Goal: Use online tool/utility: Utilize a website feature to perform a specific function

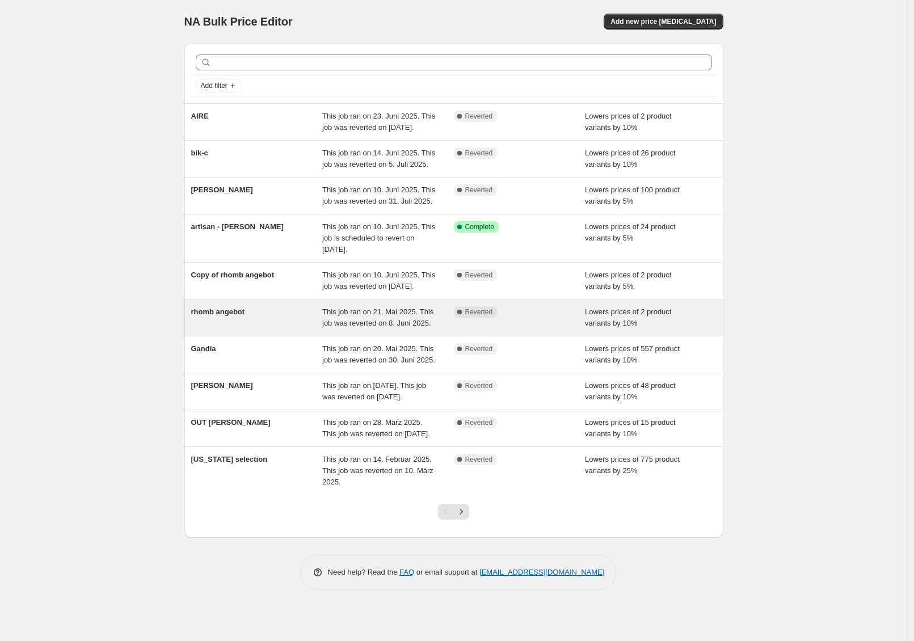
scroll to position [57, 0]
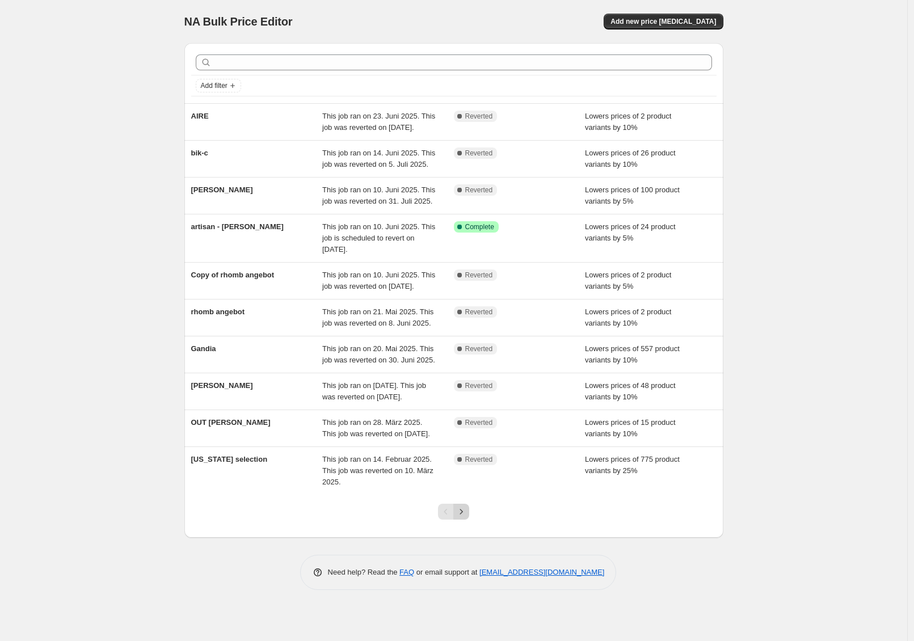
click at [469, 520] on button "Next" at bounding box center [461, 512] width 16 height 16
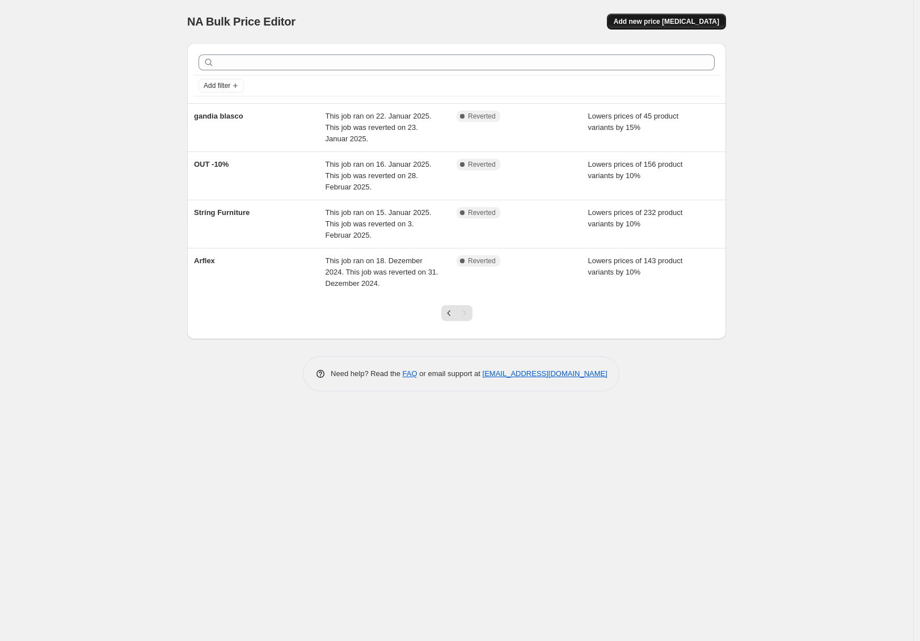
click at [642, 18] on span "Add new price change job" at bounding box center [667, 21] width 106 height 9
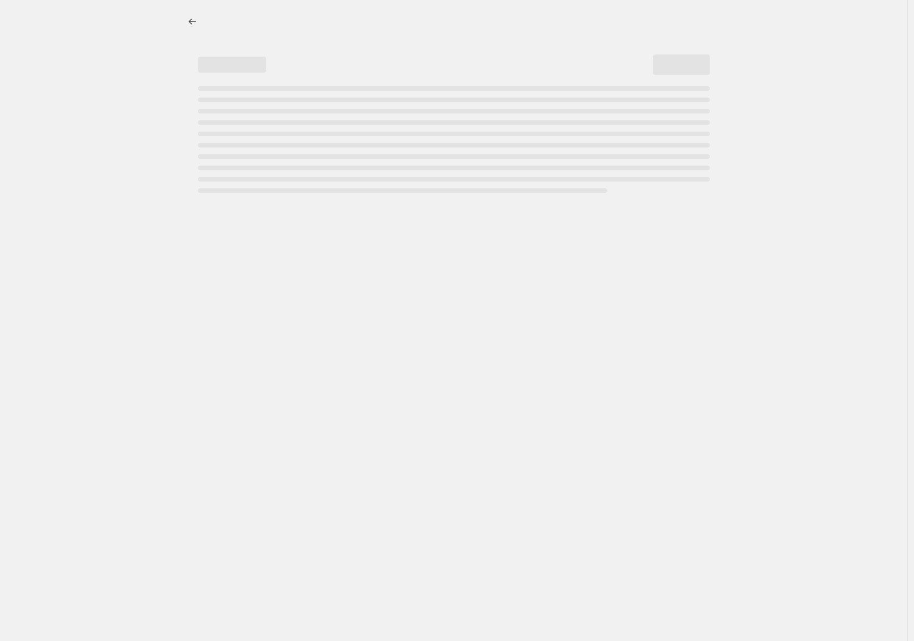
select select "percentage"
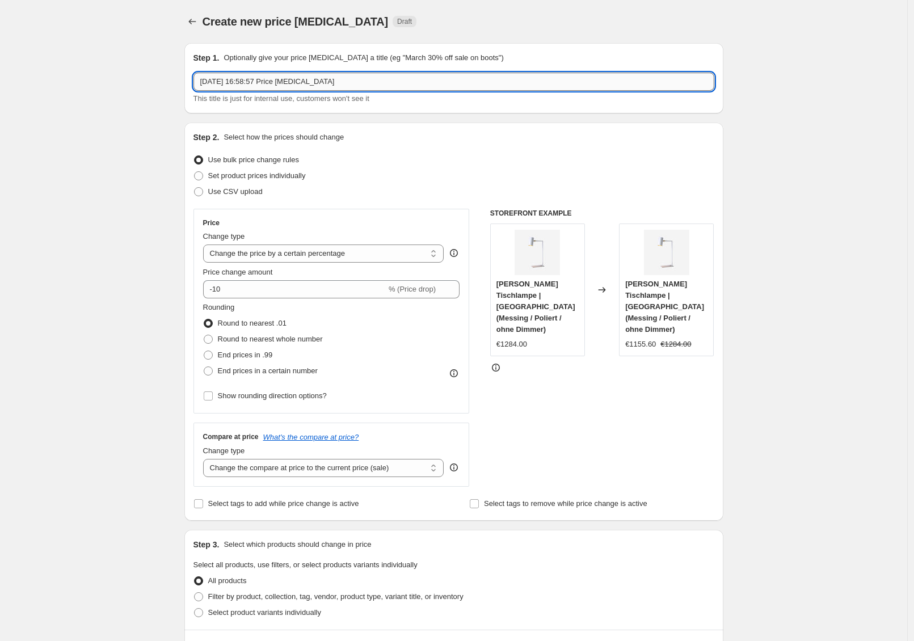
drag, startPoint x: 241, startPoint y: 79, endPoint x: 354, endPoint y: 78, distance: 113.5
click at [241, 79] on input "12. Aug. 2025, 16:58:57 Price change job" at bounding box center [453, 82] width 521 height 18
drag, startPoint x: 406, startPoint y: 77, endPoint x: 113, endPoint y: 72, distance: 292.7
click at [116, 74] on div "Create new price change job. This page is ready Create new price change job Dra…" at bounding box center [453, 604] width 907 height 1209
type input "summer special"
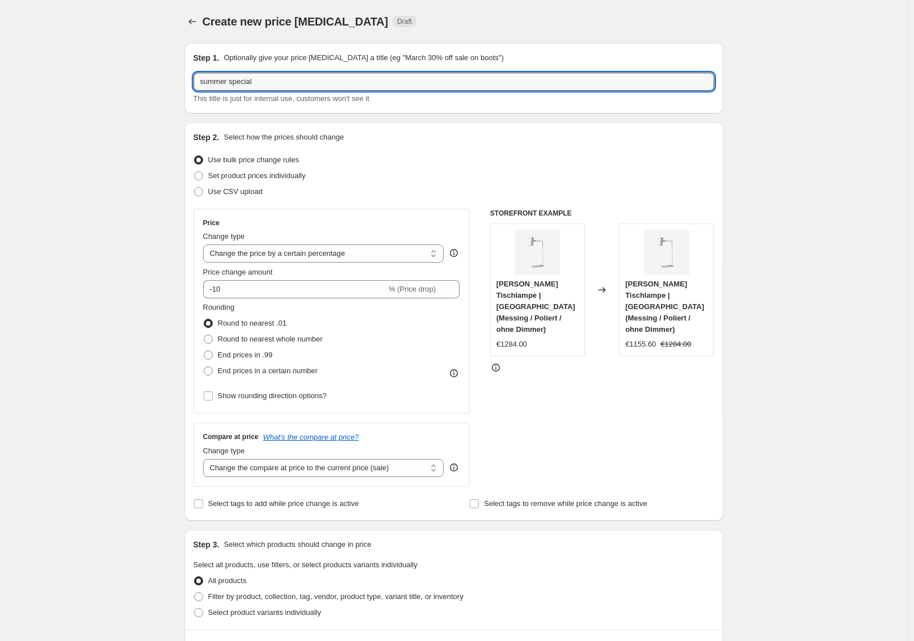
click at [132, 245] on div "Create new price change job. This page is ready Create new price change job Dra…" at bounding box center [453, 604] width 907 height 1209
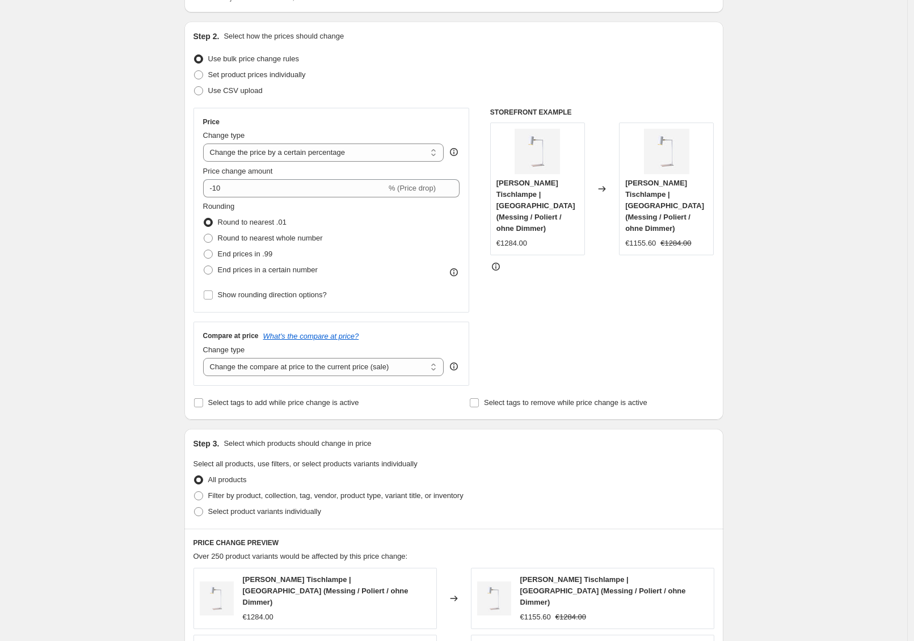
scroll to position [120, 0]
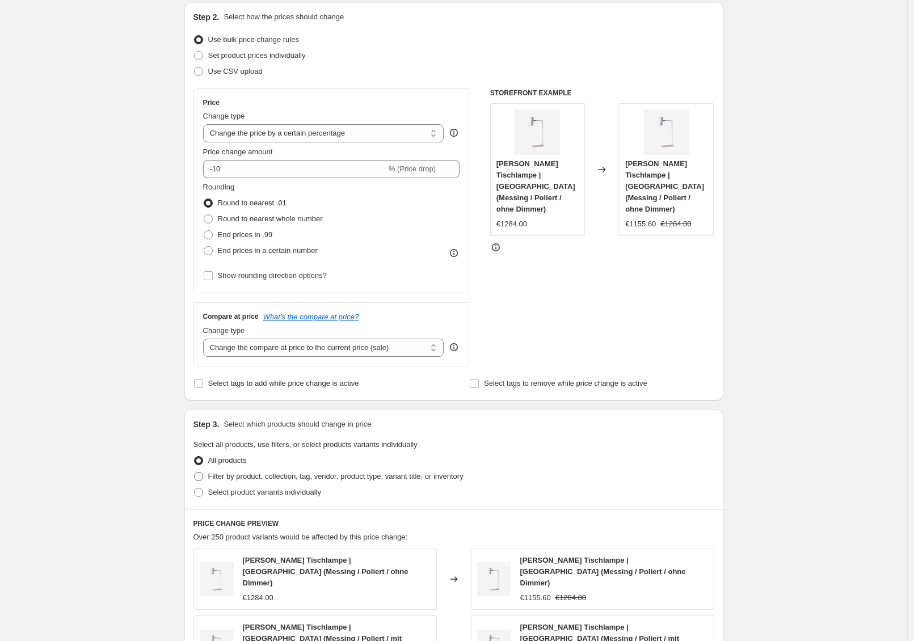
click at [277, 479] on span "Filter by product, collection, tag, vendor, product type, variant title, or inv…" at bounding box center [335, 476] width 255 height 9
click at [195, 473] on input "Filter by product, collection, tag, vendor, product type, variant title, or inv…" at bounding box center [194, 472] width 1 height 1
radio input "true"
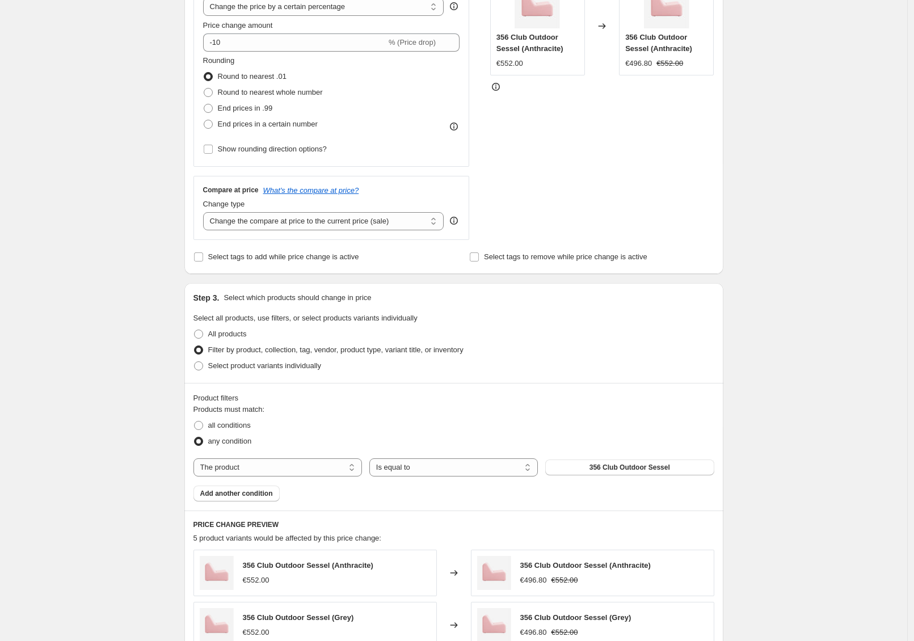
scroll to position [259, 0]
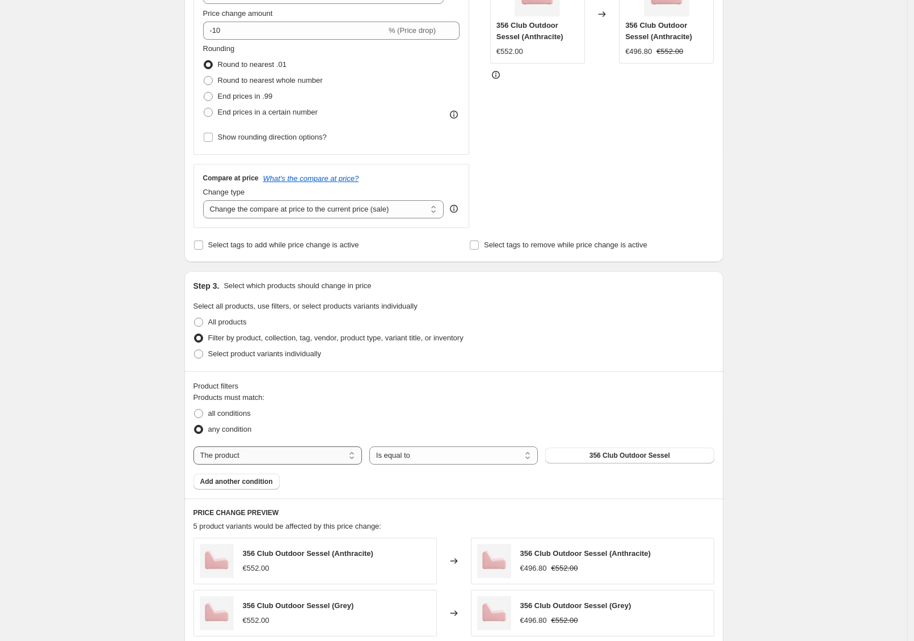
click at [337, 455] on select "The product The product's collection The product's tag The product's vendor The…" at bounding box center [277, 455] width 168 height 18
select select "collection"
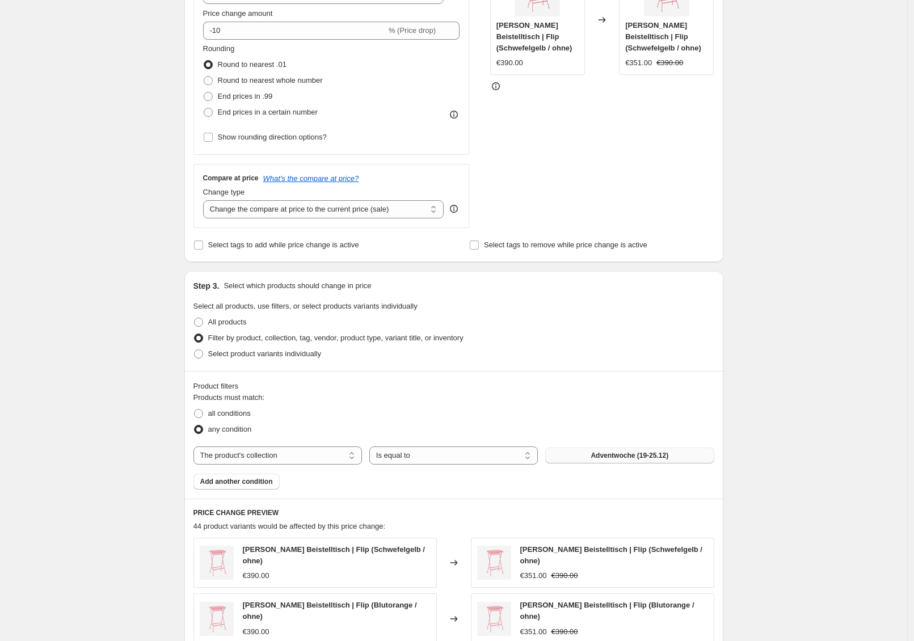
click at [623, 458] on span "Adventwoche (19-25.12)" at bounding box center [629, 455] width 78 height 9
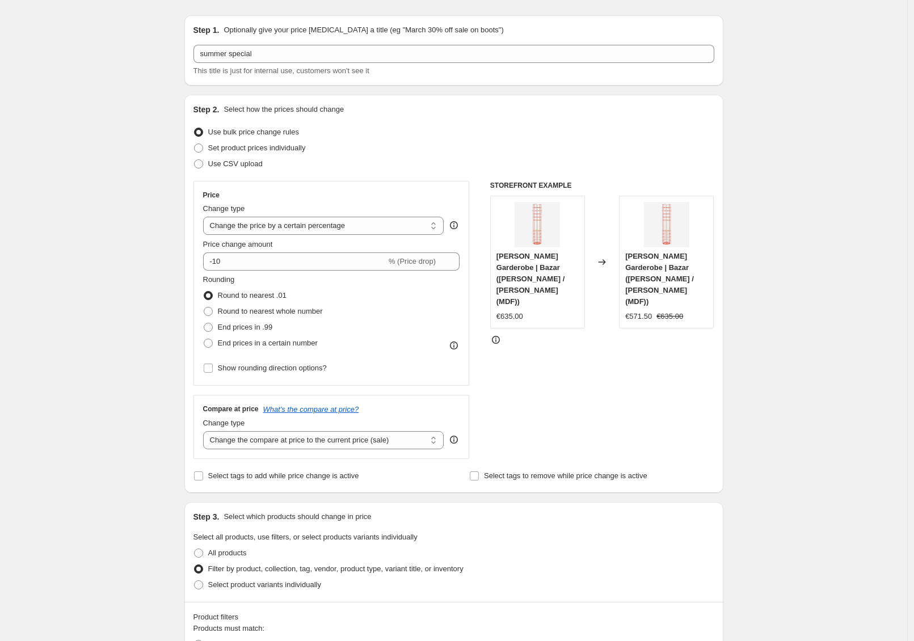
scroll to position [27, 0]
click at [257, 264] on input "-10" at bounding box center [294, 263] width 183 height 18
type input "-15"
click at [141, 264] on div "Create new price change job. This page is ready Create new price change job Dra…" at bounding box center [453, 630] width 907 height 1314
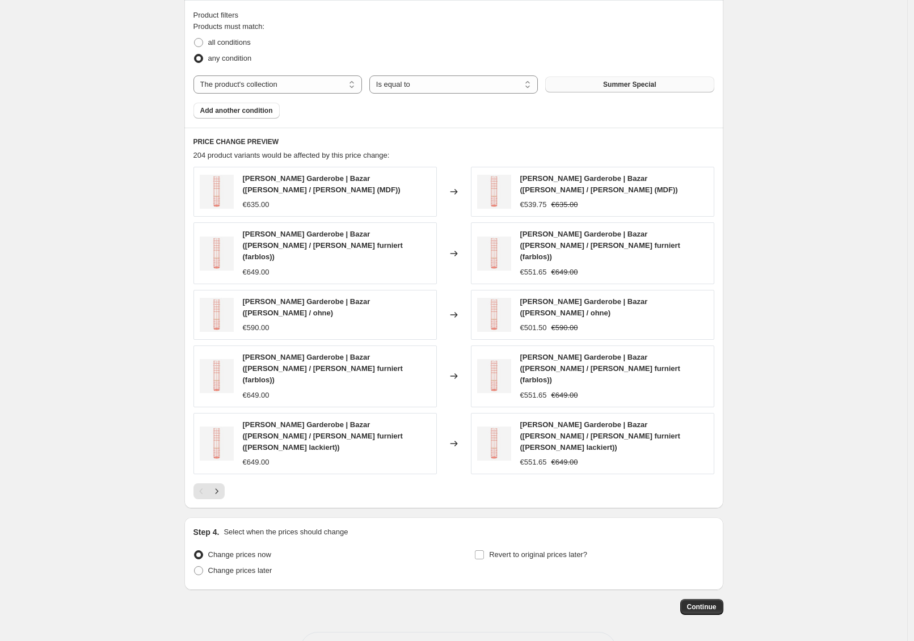
scroll to position [635, 0]
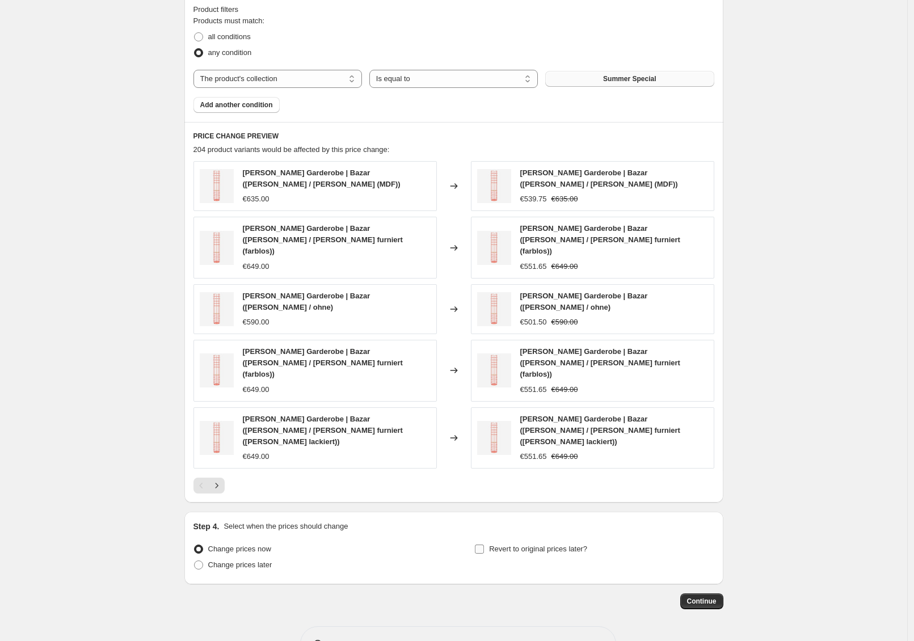
click at [510, 545] on span "Revert to original prices later?" at bounding box center [538, 549] width 98 height 9
click at [484, 545] on input "Revert to original prices later?" at bounding box center [479, 549] width 9 height 9
checkbox input "true"
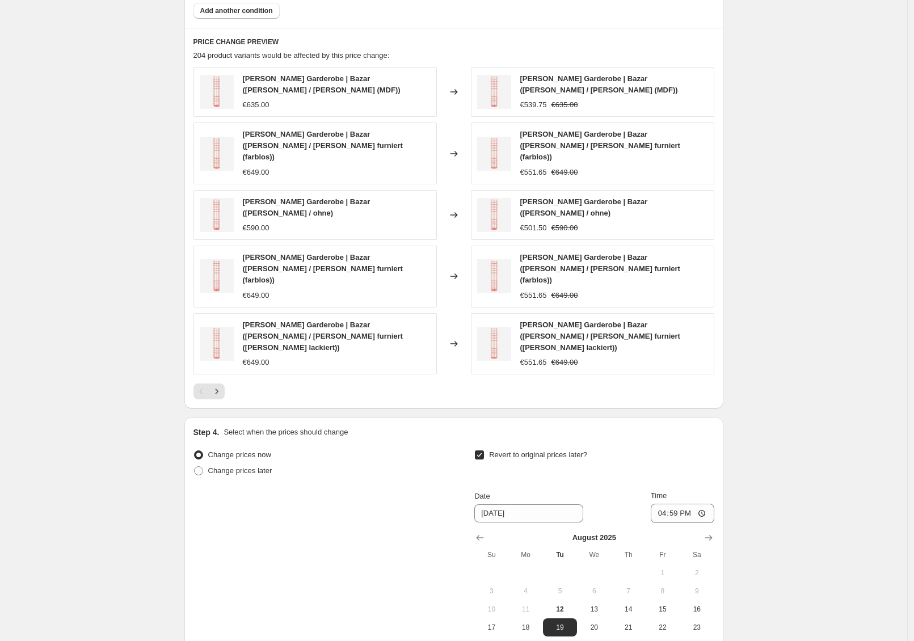
scroll to position [847, 0]
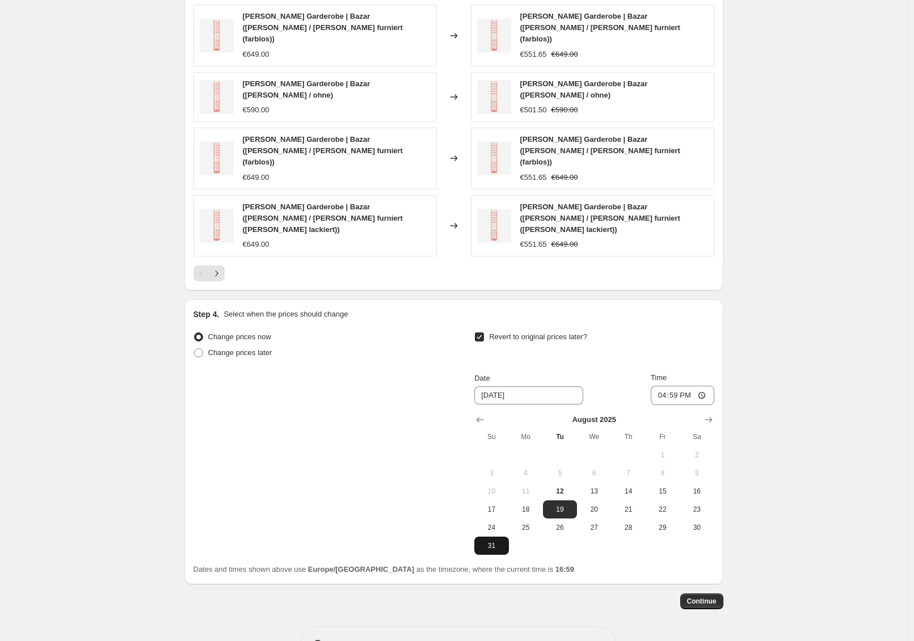
click at [496, 541] on span "31" at bounding box center [491, 545] width 25 height 9
type input "8/31/2025"
click at [714, 597] on span "Continue" at bounding box center [701, 601] width 29 height 9
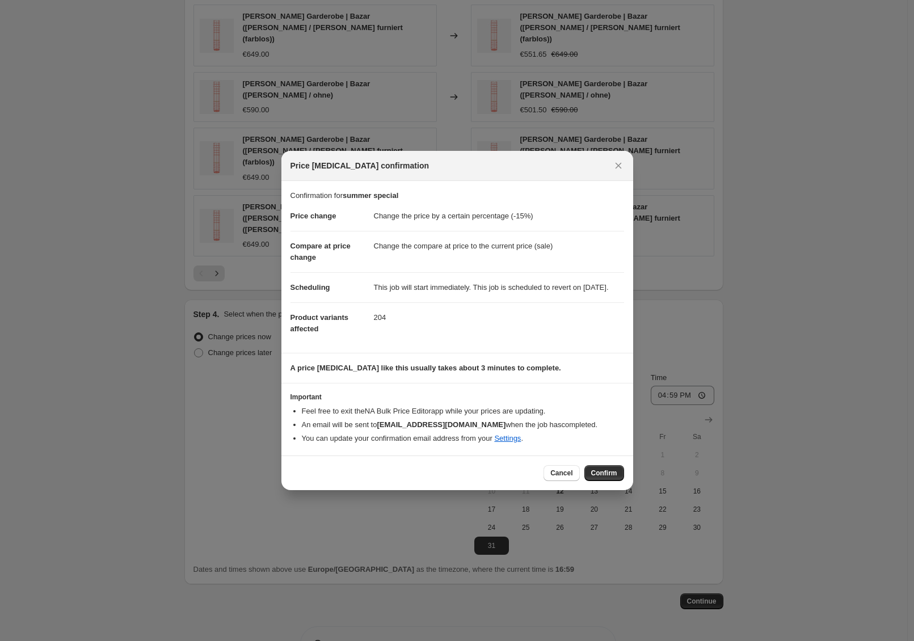
click at [608, 478] on span "Confirm" at bounding box center [604, 473] width 26 height 9
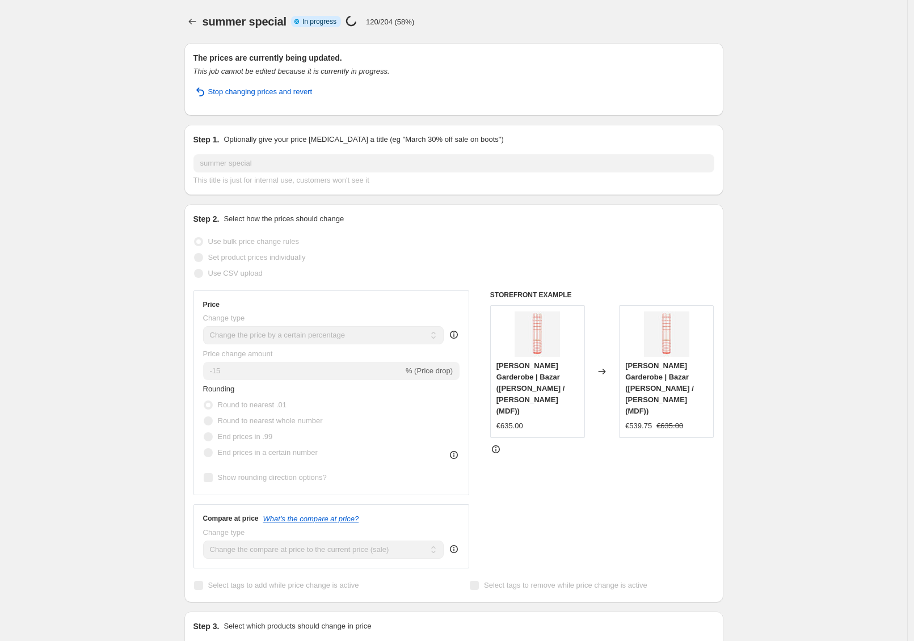
select select "percentage"
select select "collection"
